Goal: Task Accomplishment & Management: Manage account settings

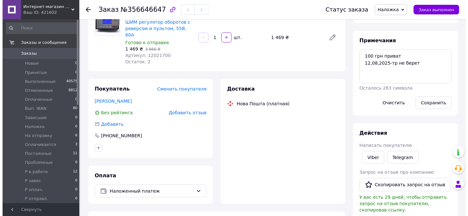
scroll to position [10, 0]
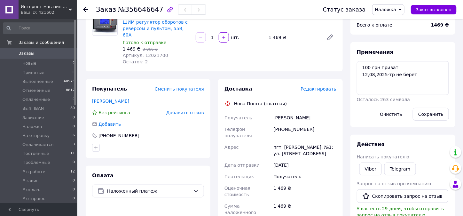
click at [326, 86] on span "Редактировать" at bounding box center [319, 88] width 36 height 5
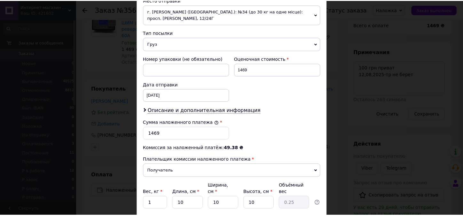
scroll to position [256, 0]
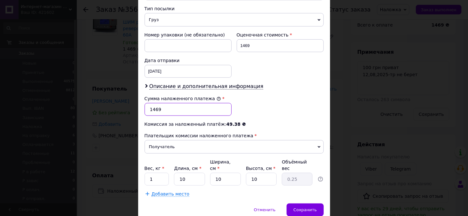
click at [151, 106] on input "1469" at bounding box center [188, 109] width 87 height 13
type input "1369"
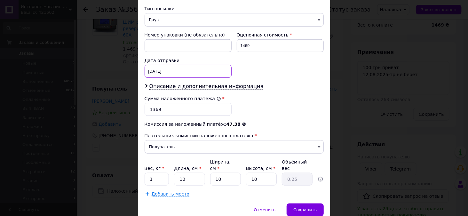
click at [159, 70] on div "[DATE] < 2025 > < Август > Пн Вт Ср Чт Пт Сб Вс 28 29 30 31 1 2 3 4 5 6 7 8 9 1…" at bounding box center [188, 71] width 87 height 13
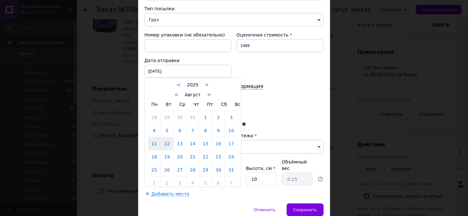
click at [166, 141] on link "12" at bounding box center [167, 143] width 12 height 13
type input "[DATE]"
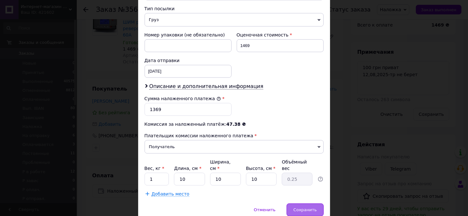
click at [309, 205] on div "Сохранить" at bounding box center [305, 210] width 37 height 13
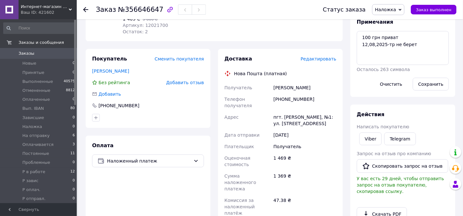
scroll to position [160, 0]
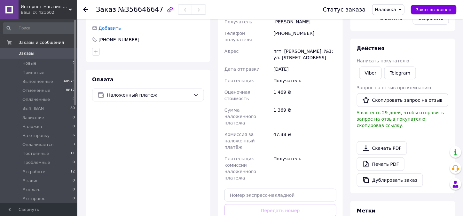
click at [289, 194] on div "Доставка Редактировать Нова Пошта (платная) Получатель бутивский [PERSON_NAME] …" at bounding box center [281, 117] width 112 height 256
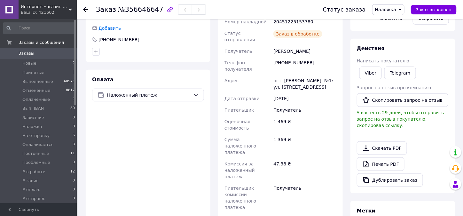
scroll to position [56, 0]
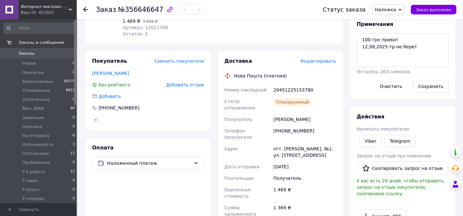
scroll to position [64, 0]
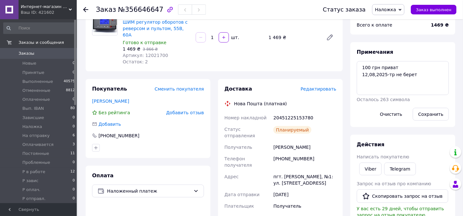
click at [391, 10] on span "Наложка" at bounding box center [385, 9] width 21 height 5
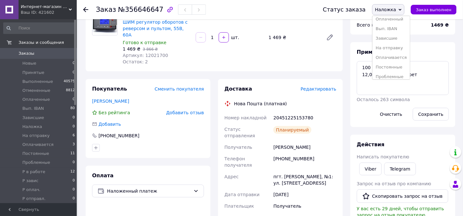
scroll to position [0, 0]
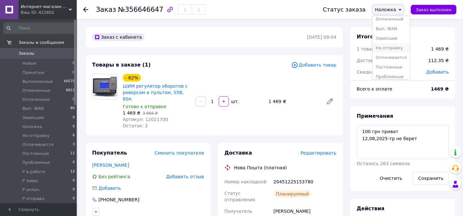
click at [397, 46] on li "На отправку" at bounding box center [391, 48] width 37 height 10
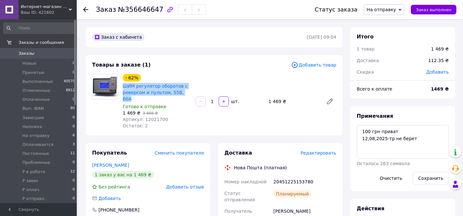
drag, startPoint x: 189, startPoint y: 91, endPoint x: 122, endPoint y: 87, distance: 66.7
click at [122, 87] on div "ШИМ регулятор оборотов с реверсом и пультом, 55В, 60А" at bounding box center [156, 92] width 69 height 20
copy link "ШИМ регулятор оборотов с реверсом и пультом, 55В, 60А"
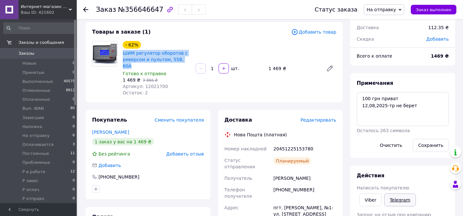
scroll to position [64, 0]
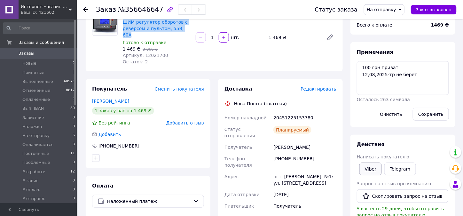
click at [367, 166] on link "Viber" at bounding box center [371, 169] width 22 height 13
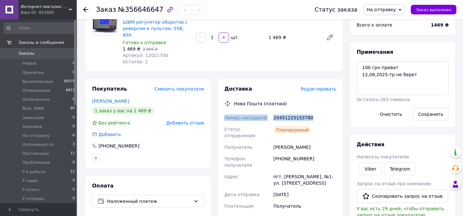
drag, startPoint x: 297, startPoint y: 111, endPoint x: 224, endPoint y: 115, distance: 73.4
click at [224, 115] on div "Номер накладной 20451225153780 Статус отправления Планируемый Получатель бутивс…" at bounding box center [280, 219] width 115 height 215
copy div "Номер накладной 20451225153780"
click at [160, 133] on div "Покупатель Сменить покупателя бутивский [PERSON_NAME] 1 заказ у вас на 1 469 ₴ …" at bounding box center [148, 123] width 125 height 89
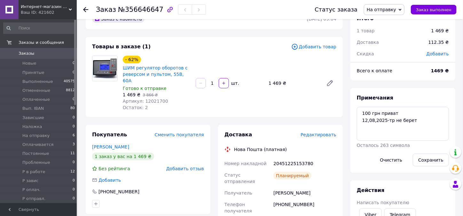
scroll to position [0, 0]
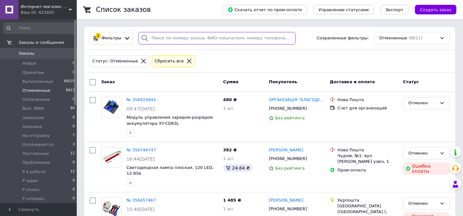
paste input "[PHONE_NUMBER]"
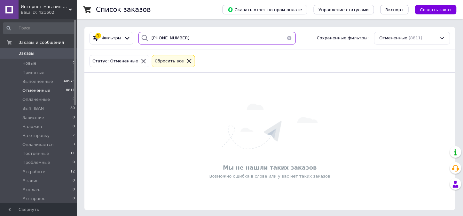
type input "[PHONE_NUMBER]"
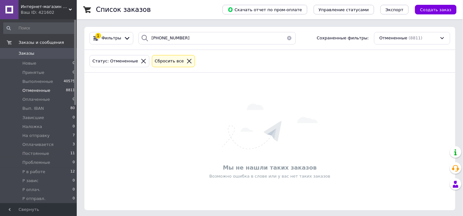
click at [23, 54] on span "Заказы" at bounding box center [27, 54] width 16 height 6
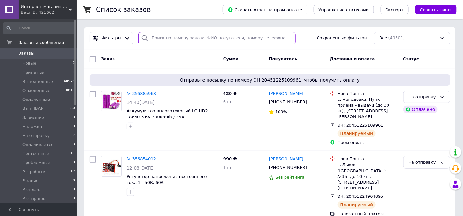
paste input "[PHONE_NUMBER]"
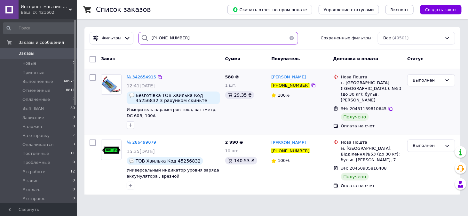
type input "[PHONE_NUMBER]"
click at [137, 76] on span "№ 342654915" at bounding box center [141, 77] width 29 height 5
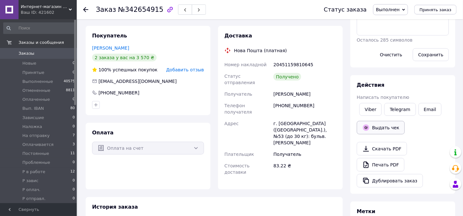
scroll to position [192, 0]
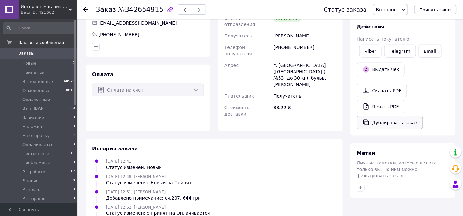
click at [378, 122] on button "Дублировать заказ" at bounding box center [390, 122] width 66 height 13
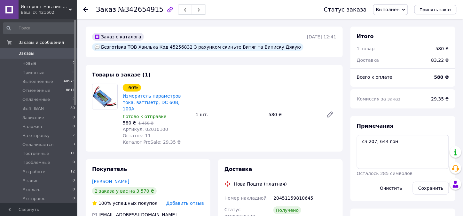
scroll to position [0, 0]
drag, startPoint x: 179, startPoint y: 47, endPoint x: 124, endPoint y: 45, distance: 55.7
click at [124, 45] on div "Безготівка ТОВ Хвилька Код 45256832 З рахунком скиньте Витяг та Виписку Дякую" at bounding box center [198, 48] width 212 height 8
copy div "ТОВ Хвилька Код 45256832"
click at [22, 54] on span "Заказы" at bounding box center [27, 54] width 16 height 6
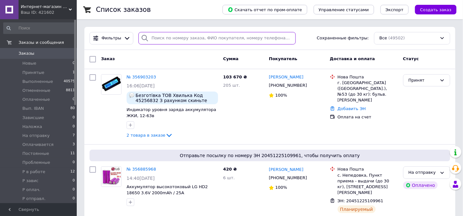
click at [162, 41] on input "search" at bounding box center [217, 38] width 157 height 12
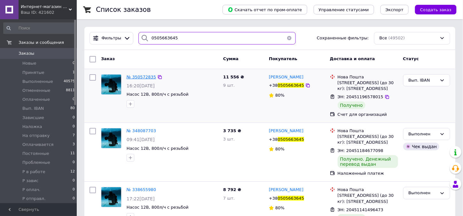
type input "0505663645"
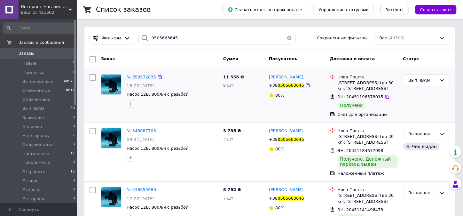
click at [144, 75] on span "№ 350572835" at bounding box center [141, 77] width 29 height 5
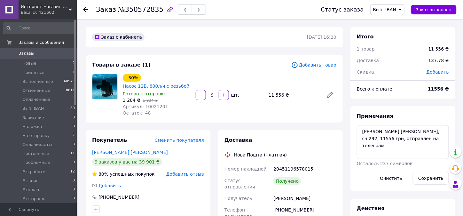
click at [154, 105] on span "Артикул: 10021201" at bounding box center [145, 106] width 45 height 5
copy span "10021201"
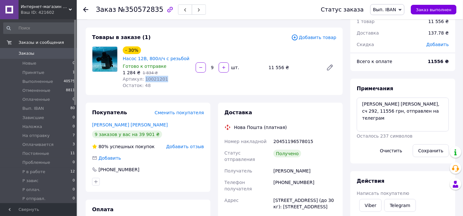
scroll to position [96, 0]
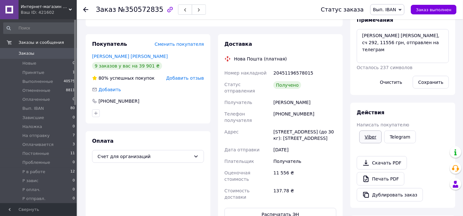
click at [372, 137] on link "Viber" at bounding box center [371, 137] width 22 height 13
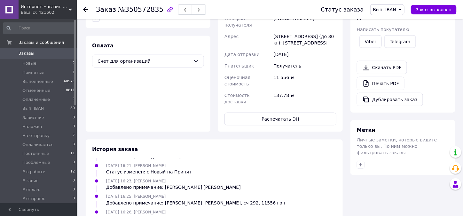
scroll to position [192, 0]
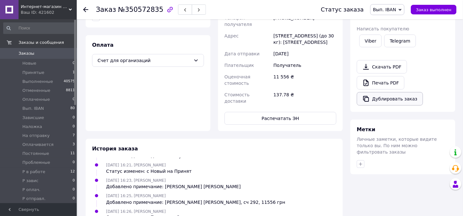
click at [380, 99] on button "Дублировать заказ" at bounding box center [390, 98] width 66 height 13
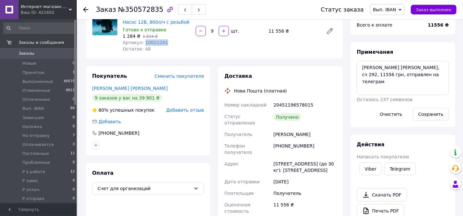
scroll to position [0, 0]
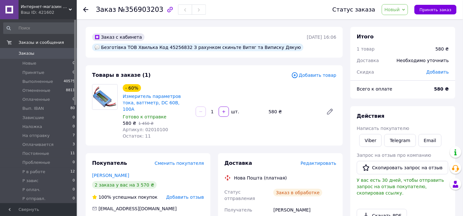
click at [318, 76] on span "Добавить товар" at bounding box center [314, 75] width 45 height 7
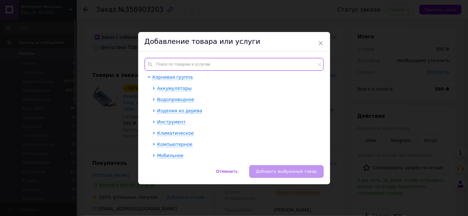
paste input "05030301"
type input "05030301"
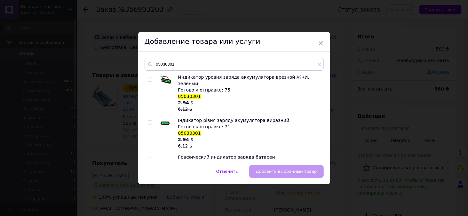
click at [148, 79] on input "checkbox" at bounding box center [150, 79] width 4 height 4
click at [149, 77] on input "checkbox" at bounding box center [150, 79] width 4 height 4
checkbox input "true"
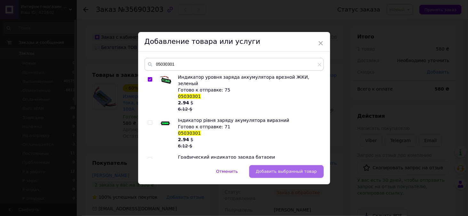
click at [272, 169] on span "Добавить выбранный товар" at bounding box center [286, 171] width 61 height 5
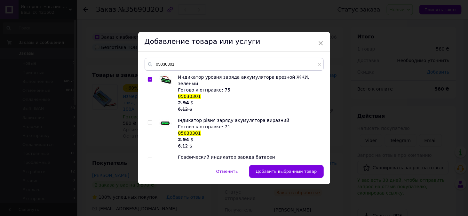
click at [272, 175] on div "Нова Пошта (платная)" at bounding box center [261, 178] width 56 height 6
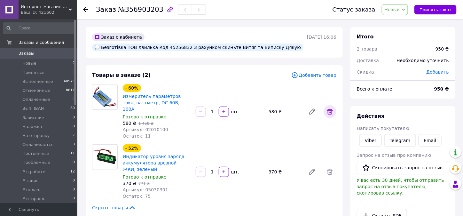
click at [328, 109] on icon at bounding box center [330, 112] width 6 height 6
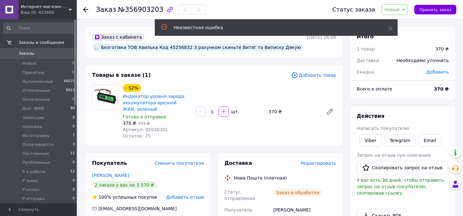
click at [212, 111] on input "1" at bounding box center [212, 111] width 10 height 5
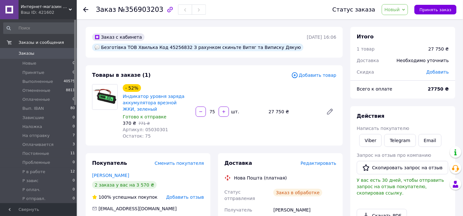
type input "75"
click at [317, 76] on span "Добавить товар" at bounding box center [314, 75] width 45 height 7
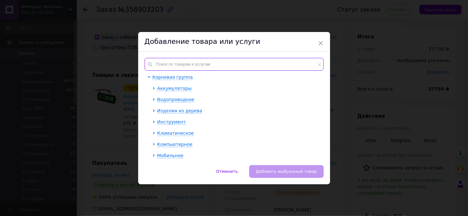
paste input "05030301"
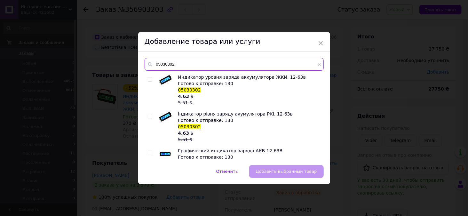
type input "05030302"
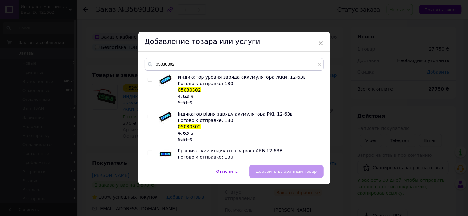
click at [150, 79] on input "checkbox" at bounding box center [150, 79] width 4 height 4
checkbox input "true"
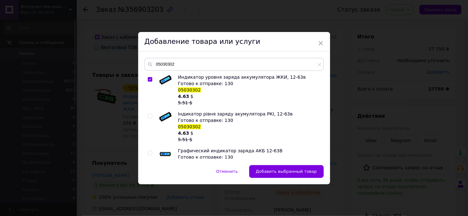
click at [285, 171] on span "Добавить выбранный товар" at bounding box center [286, 171] width 61 height 5
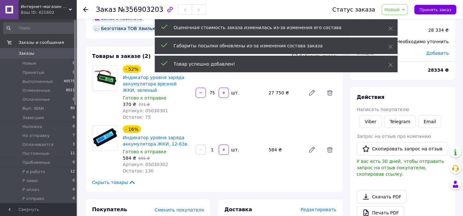
scroll to position [32, 0]
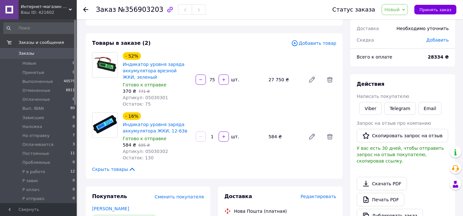
click at [213, 137] on input "1" at bounding box center [212, 136] width 10 height 5
type input "130"
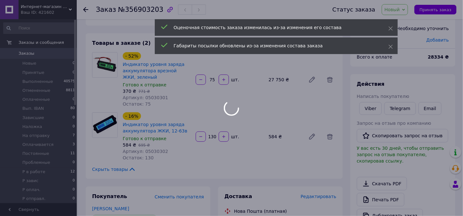
type input "130"
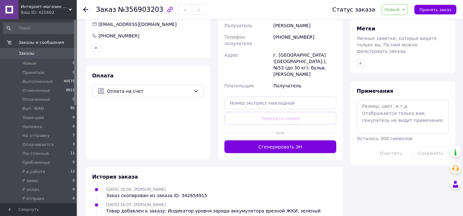
scroll to position [256, 0]
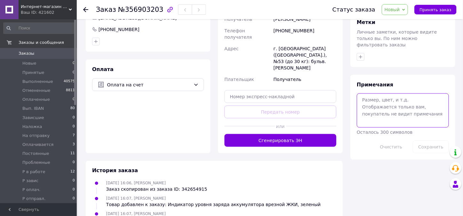
paste textarea "ТОВ Хвилька Код 45256832"
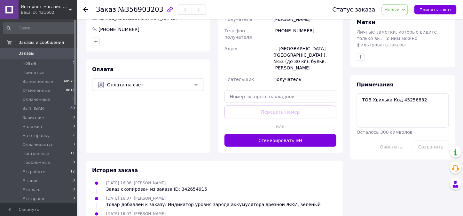
click at [373, 135] on div "Примечания ТОВ Хвилька Код 45256832 Осталось 300 символов Очистить Сохранить" at bounding box center [403, 117] width 92 height 72
click at [439, 141] on button "Сохранить" at bounding box center [431, 147] width 36 height 13
click at [431, 10] on span "Принять заказ" at bounding box center [436, 9] width 32 height 5
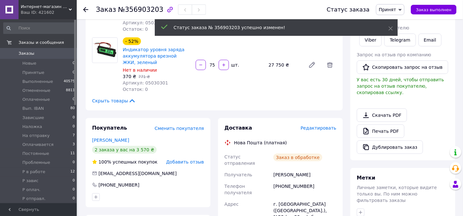
scroll to position [32, 0]
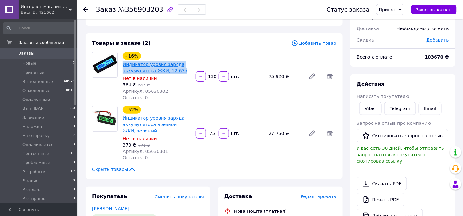
drag, startPoint x: 183, startPoint y: 70, endPoint x: 124, endPoint y: 66, distance: 60.0
click at [122, 66] on div "Индикатор уровня заряда аккумулятора ЖКИ, 12-63в" at bounding box center [156, 67] width 69 height 14
click at [186, 96] on div "Остаток: 0" at bounding box center [157, 97] width 68 height 6
click at [150, 151] on span "Артикул: 05030301" at bounding box center [145, 151] width 45 height 5
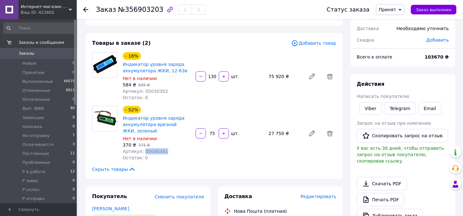
click at [150, 151] on span "Артикул: 05030301" at bounding box center [145, 151] width 45 height 5
copy span "05030301"
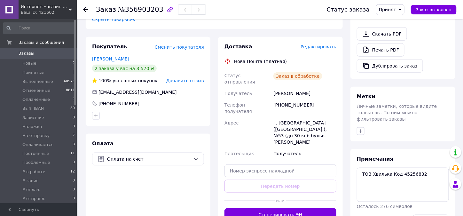
scroll to position [192, 0]
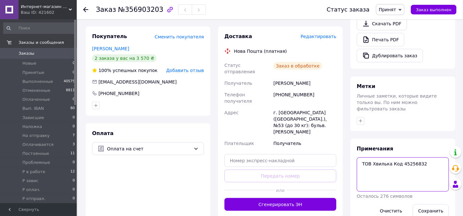
drag, startPoint x: 389, startPoint y: 150, endPoint x: 363, endPoint y: 150, distance: 25.9
click at [363, 157] on textarea "ТОВ Хвилька Код 45256832" at bounding box center [403, 174] width 92 height 34
click at [424, 157] on textarea "ТОВ Хвилька Код 45256832" at bounding box center [403, 174] width 92 height 34
type textarea "ТОВ Хвилька Код 45256832 сч. 368,80565 грн"
click at [423, 205] on button "Сохранить" at bounding box center [431, 211] width 36 height 13
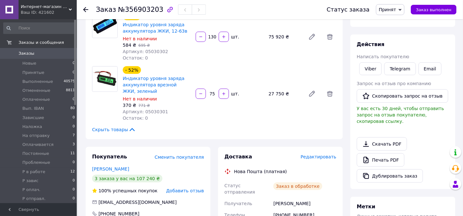
scroll to position [0, 0]
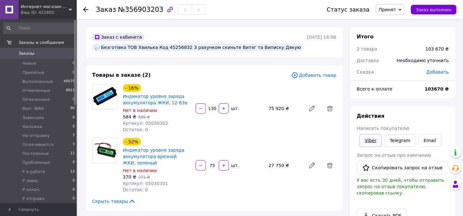
click at [372, 138] on link "Viber" at bounding box center [371, 140] width 22 height 13
click at [402, 9] on icon at bounding box center [400, 9] width 3 height 3
click at [405, 58] on li "Оплачивается" at bounding box center [395, 58] width 37 height 10
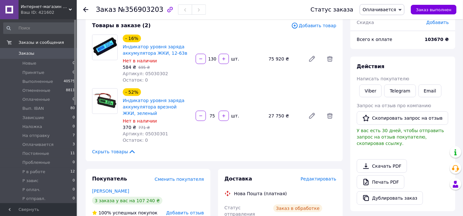
scroll to position [0, 0]
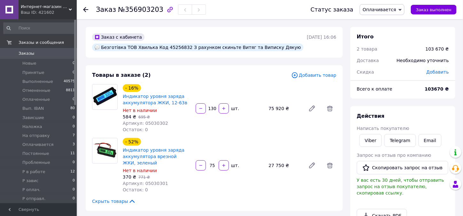
click at [442, 72] on span "Добавить" at bounding box center [438, 71] width 22 height 5
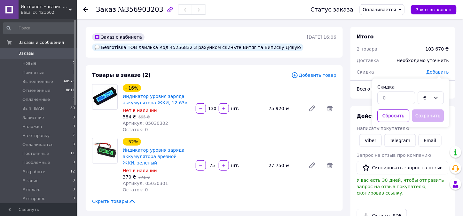
click at [442, 72] on span "Добавить" at bounding box center [438, 71] width 22 height 5
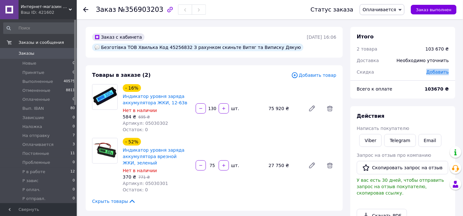
click at [438, 72] on span "Добавить" at bounding box center [438, 71] width 22 height 5
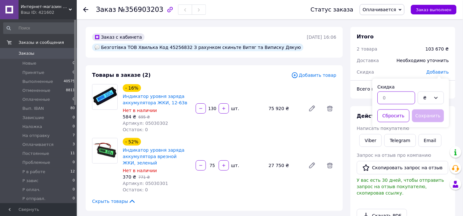
click at [385, 100] on input "text" at bounding box center [397, 98] width 38 height 13
type input "23105"
click at [422, 112] on button "Сохранить" at bounding box center [429, 115] width 32 height 13
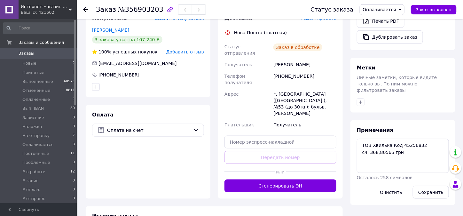
scroll to position [224, 0]
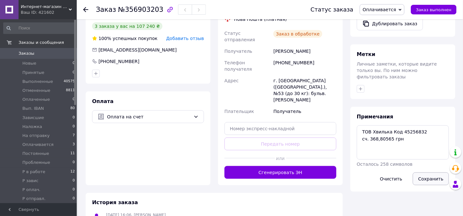
click at [430, 173] on button "Сохранить" at bounding box center [431, 179] width 36 height 13
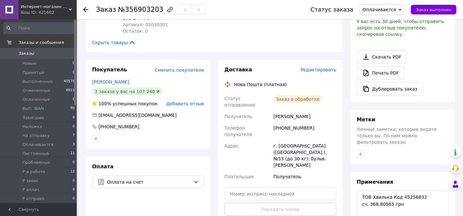
scroll to position [96, 0]
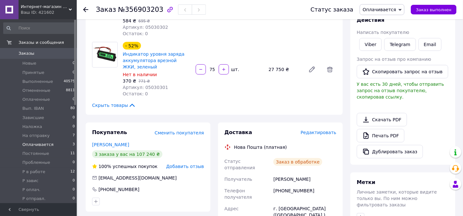
click at [31, 145] on span "Оплачивается" at bounding box center [37, 145] width 31 height 6
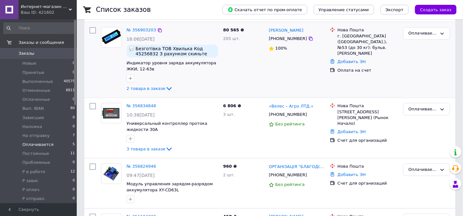
scroll to position [128, 0]
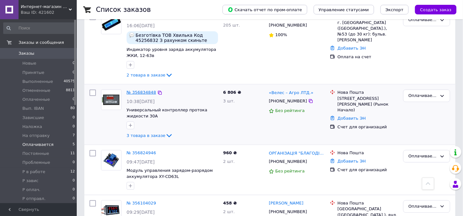
click at [149, 92] on link "№ 356834848" at bounding box center [141, 92] width 29 height 5
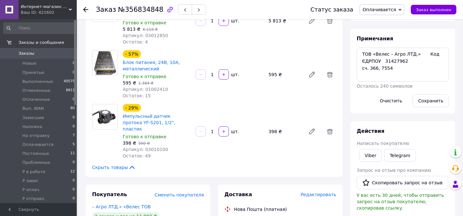
scroll to position [64, 0]
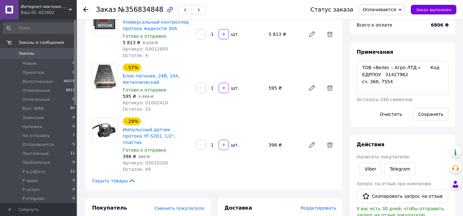
click at [402, 8] on icon at bounding box center [400, 9] width 3 height 3
click at [402, 10] on icon at bounding box center [400, 10] width 3 height 2
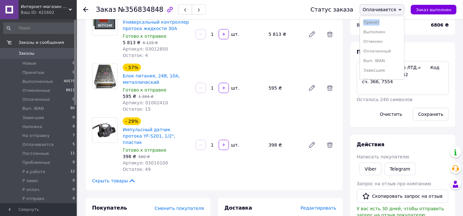
copy li "Принят"
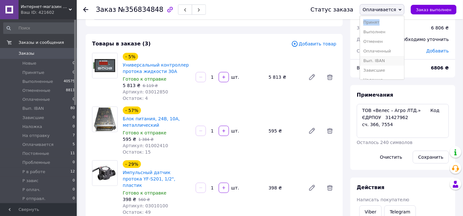
scroll to position [32, 0]
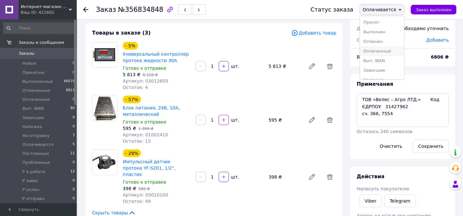
click at [387, 53] on li "Оплаченный" at bounding box center [382, 51] width 44 height 10
click at [45, 147] on span "Оплачивается" at bounding box center [37, 145] width 31 height 6
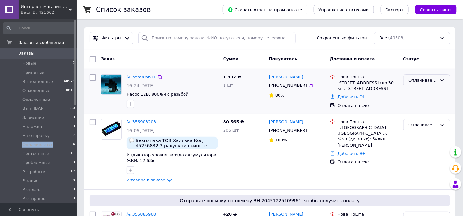
click at [444, 80] on icon at bounding box center [442, 80] width 5 height 5
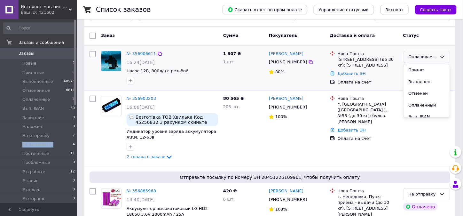
scroll to position [32, 0]
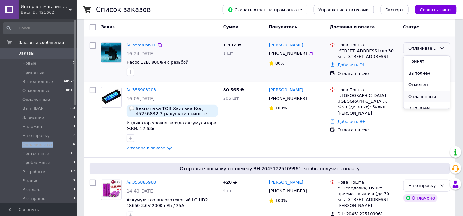
click at [430, 97] on li "Оплаченный" at bounding box center [427, 97] width 46 height 12
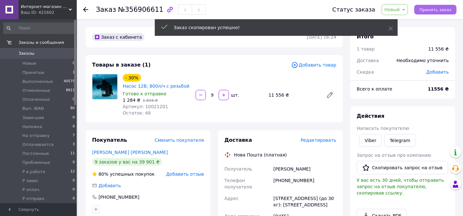
click at [431, 8] on span "Принять заказ" at bounding box center [436, 9] width 32 height 5
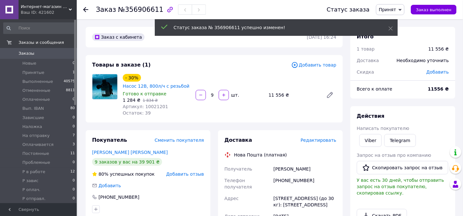
drag, startPoint x: 209, startPoint y: 95, endPoint x: 213, endPoint y: 94, distance: 3.4
click at [213, 94] on input "9" at bounding box center [212, 95] width 10 height 5
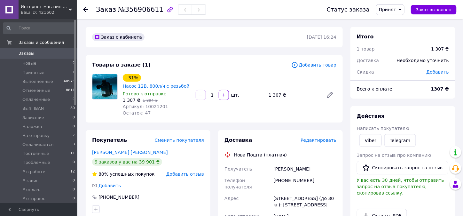
type input "1"
click at [402, 8] on icon at bounding box center [400, 9] width 3 height 3
click at [404, 25] on li "Оплачивается" at bounding box center [395, 26] width 37 height 10
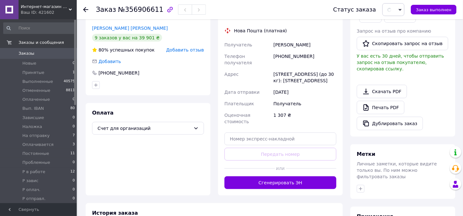
scroll to position [128, 0]
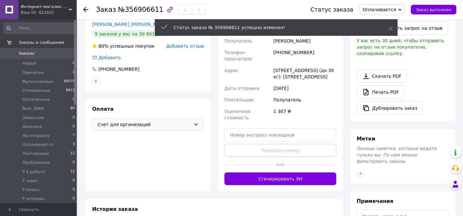
click at [194, 123] on div "Счет для организаций" at bounding box center [148, 124] width 112 height 13
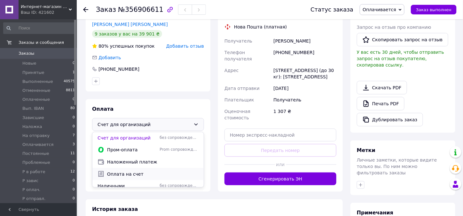
click at [113, 174] on span "Оплата на счет" at bounding box center [153, 174] width 92 height 6
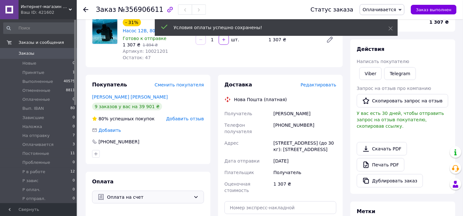
scroll to position [32, 0]
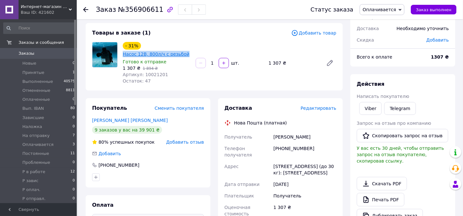
drag, startPoint x: 185, startPoint y: 54, endPoint x: 123, endPoint y: 53, distance: 61.8
click at [123, 53] on div "- 31% Насос 12В, 800л/ч с резьбой" at bounding box center [156, 49] width 69 height 17
copy link "Насос 12В, 800л/ч с резьбой"
click at [367, 109] on link "Viber" at bounding box center [371, 108] width 22 height 13
